Goal: Task Accomplishment & Management: Use online tool/utility

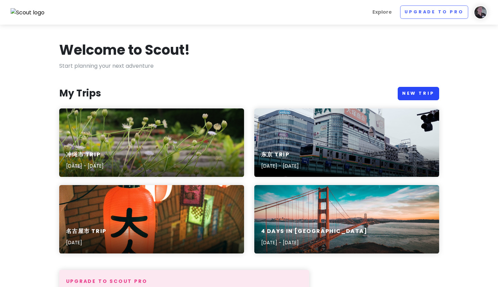
click at [407, 95] on link "New Trip" at bounding box center [418, 93] width 41 height 13
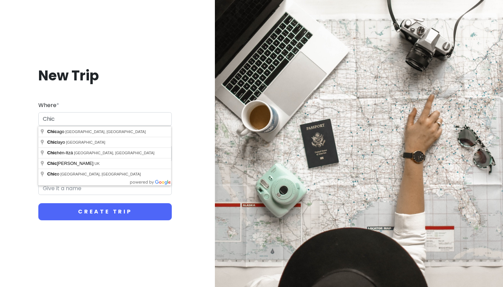
click at [105, 212] on button "Create Trip" at bounding box center [105, 211] width 134 height 17
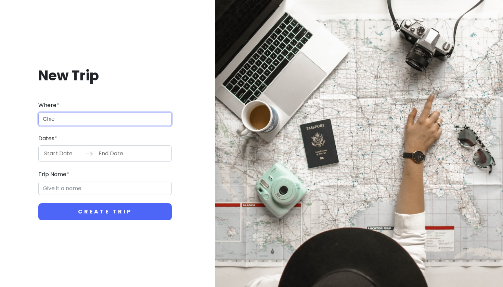
click at [87, 120] on input "Chic" at bounding box center [105, 119] width 134 height 14
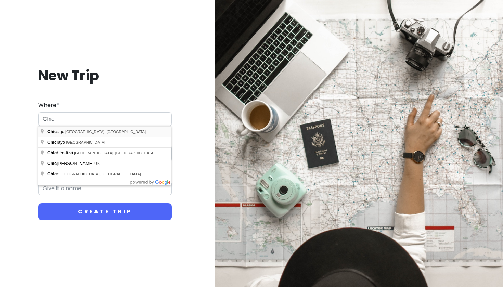
type input "[GEOGRAPHIC_DATA], [GEOGRAPHIC_DATA], [GEOGRAPHIC_DATA]"
drag, startPoint x: 82, startPoint y: 133, endPoint x: 77, endPoint y: 136, distance: 6.1
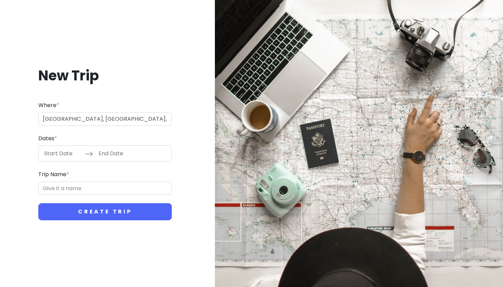
type input "Chicago Trip"
click at [63, 153] on input "Start Date" at bounding box center [62, 154] width 45 height 16
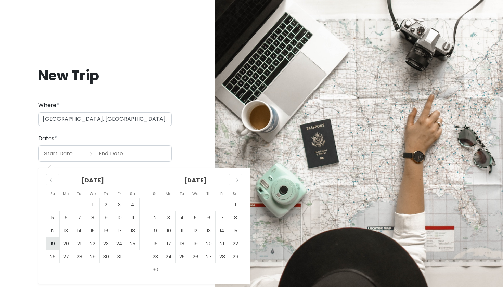
click at [54, 246] on td "19" at bounding box center [52, 244] width 13 height 13
type input "[DATE]"
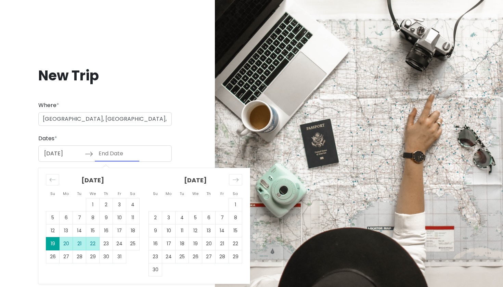
click at [94, 248] on td "22" at bounding box center [92, 244] width 13 height 13
type input "[DATE]"
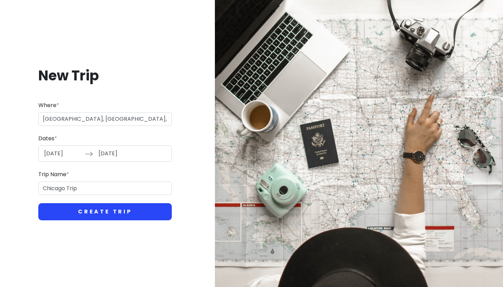
click at [93, 214] on button "Create Trip" at bounding box center [105, 211] width 134 height 17
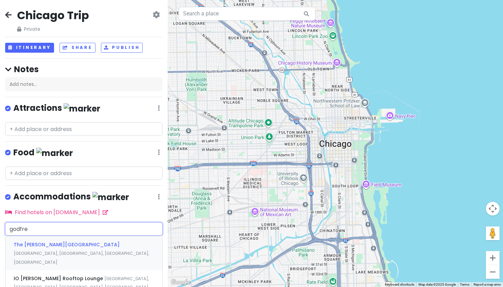
type input "[PERSON_NAME]"
click at [49, 241] on span "The [PERSON_NAME][GEOGRAPHIC_DATA]" at bounding box center [67, 244] width 106 height 7
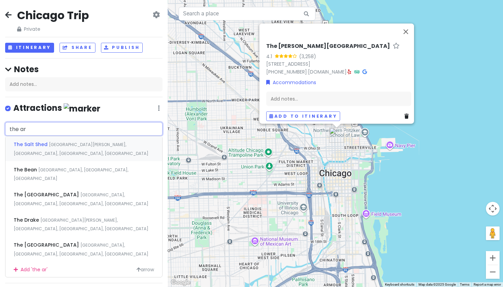
type input "the art"
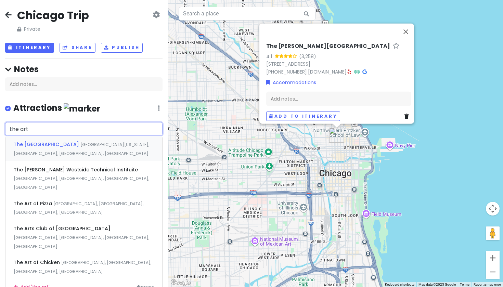
click at [47, 148] on div "The [GEOGRAPHIC_DATA][US_STATE], [GEOGRAPHIC_DATA], [GEOGRAPHIC_DATA], [GEOGRAP…" at bounding box center [83, 148] width 157 height 25
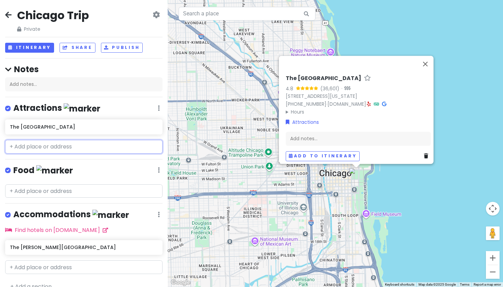
click at [55, 147] on input "text" at bounding box center [84, 147] width 158 height 14
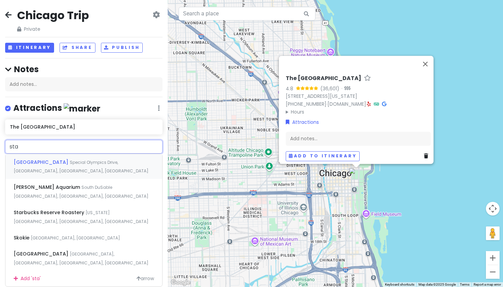
type input "star"
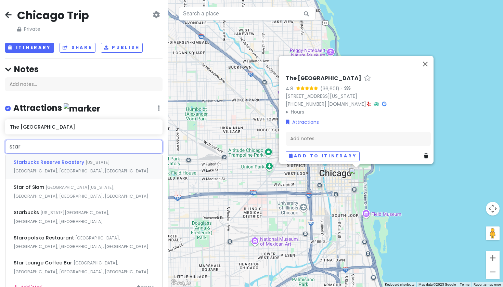
click at [38, 161] on span "Starbucks Reserve Roastery" at bounding box center [50, 162] width 72 height 7
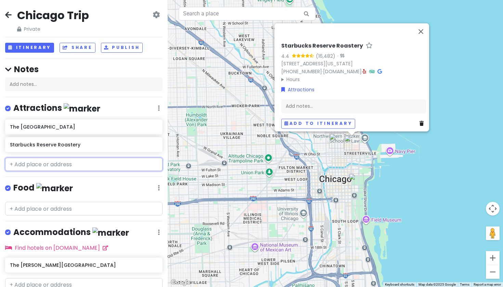
click at [51, 163] on input "text" at bounding box center [84, 165] width 158 height 14
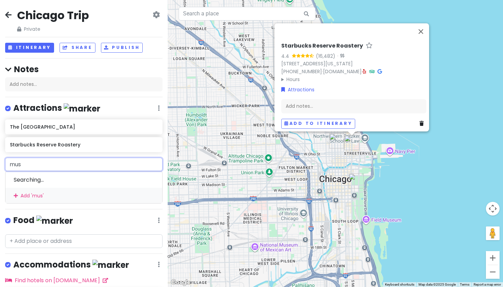
type input "[MEDICAL_DATA]"
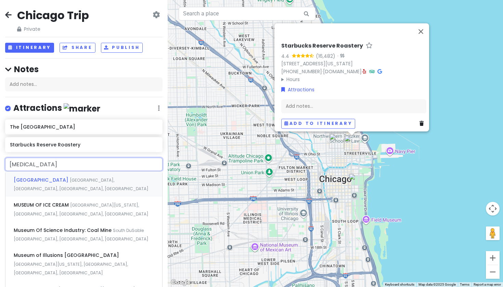
click at [53, 179] on span "[GEOGRAPHIC_DATA]" at bounding box center [42, 180] width 56 height 7
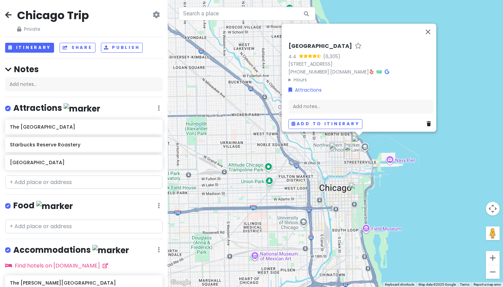
click at [153, 18] on link at bounding box center [156, 15] width 7 height 8
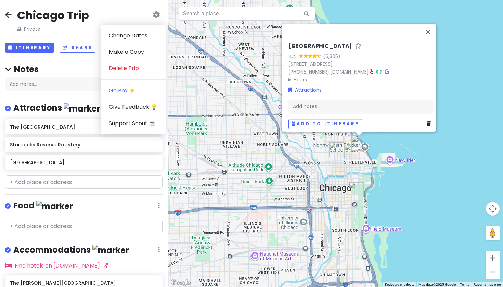
click at [153, 17] on icon at bounding box center [156, 14] width 7 height 5
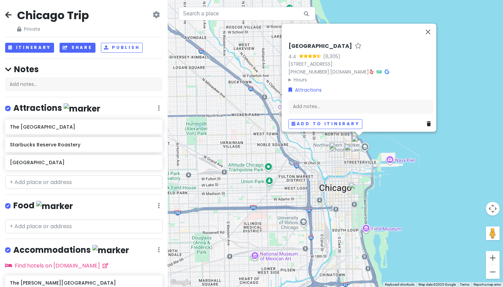
click at [75, 49] on button "Share" at bounding box center [78, 48] width 36 height 10
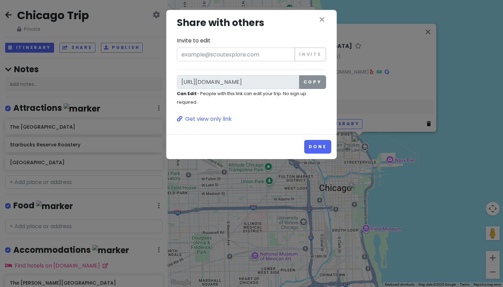
click at [317, 83] on button "Copy" at bounding box center [312, 82] width 27 height 14
click at [325, 19] on icon "close" at bounding box center [322, 19] width 8 height 8
